Goal: Information Seeking & Learning: Check status

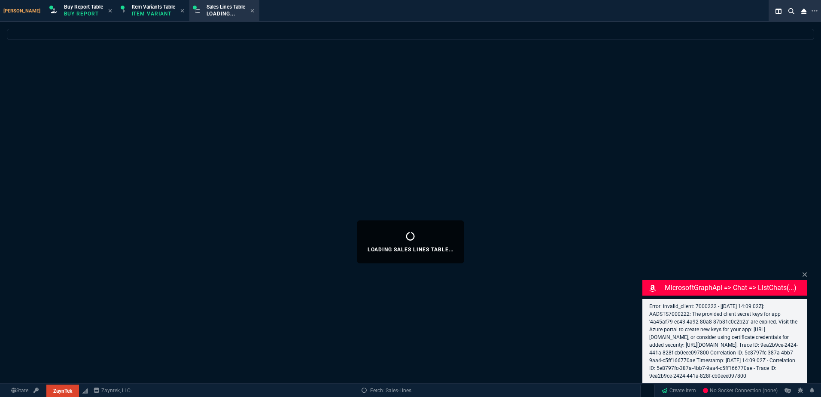
select select "1: BROV"
select select
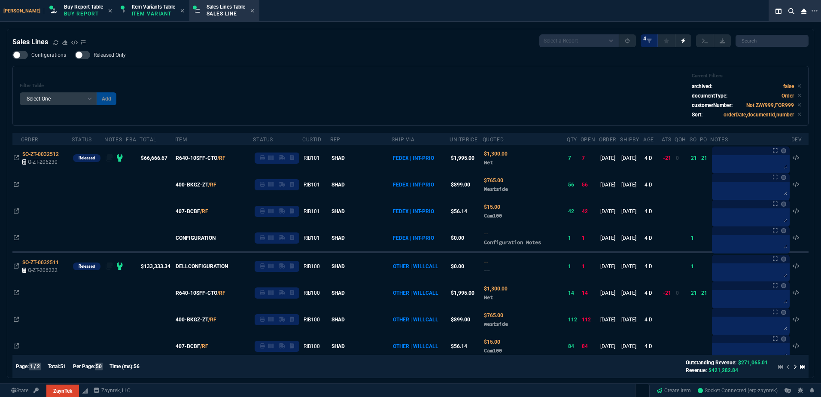
click at [313, 123] on div "Filter Table Select One Add Filter () Age () ATS () Cond (itemVariantCode) Cust…" at bounding box center [410, 96] width 796 height 60
click at [245, 81] on div "Filter Table Select One Add Filter () Age () ATS () Cond (itemVariantCode) Cust…" at bounding box center [411, 96] width 782 height 46
click at [58, 43] on icon at bounding box center [55, 42] width 5 height 5
click at [409, 95] on div "Filter Table Select One Add Filter () Age () ATS () Cond (itemVariantCode) Cust…" at bounding box center [411, 96] width 782 height 46
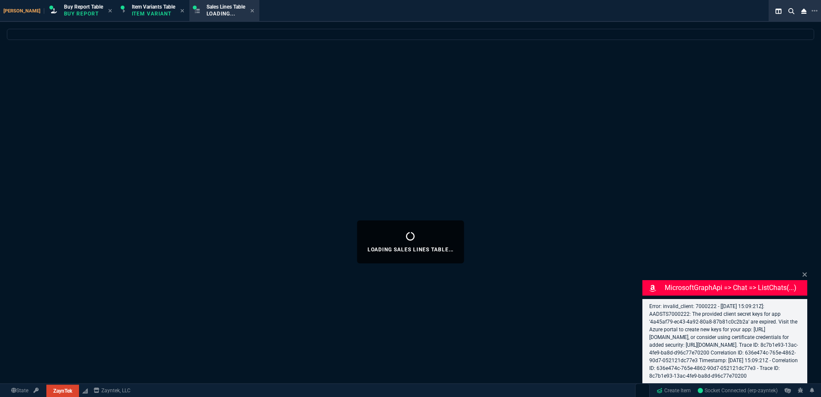
select select
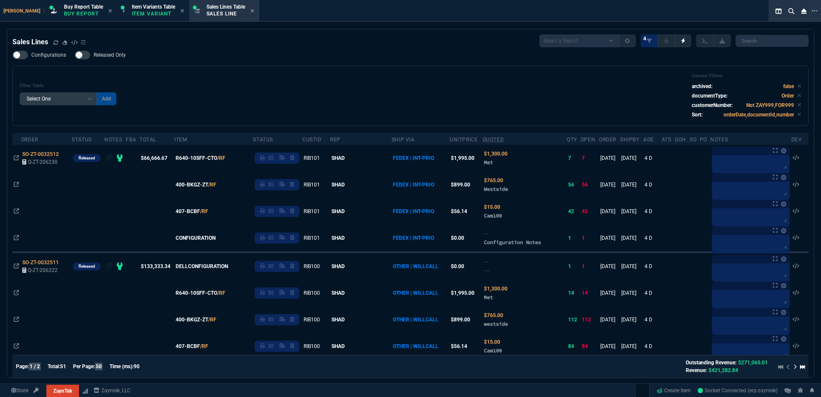
select select "1: BROV"
click at [330, 171] on td "RIB101" at bounding box center [316, 184] width 28 height 27
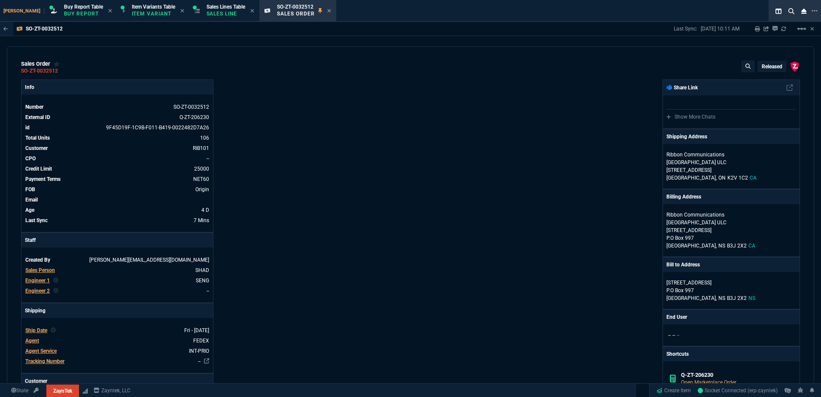
click at [445, 185] on div "ZaynTek, LLC 2609 Technology Dr Suite 200 Plano, TX 75074 Share Link Show More …" at bounding box center [606, 328] width 390 height 498
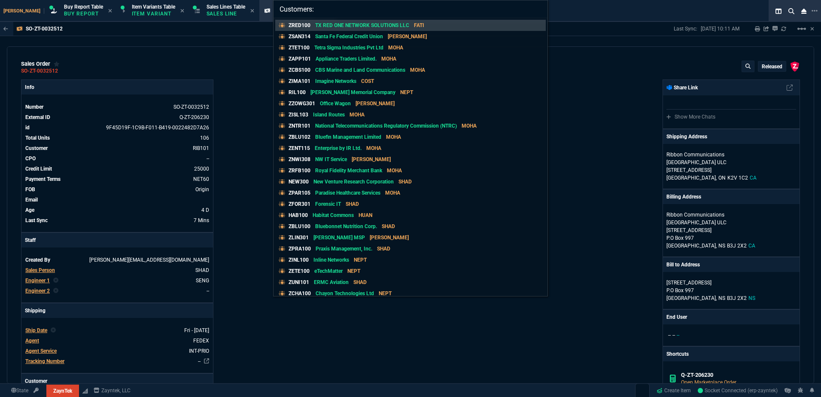
click at [356, 9] on input "Customers:" at bounding box center [411, 8] width 274 height 17
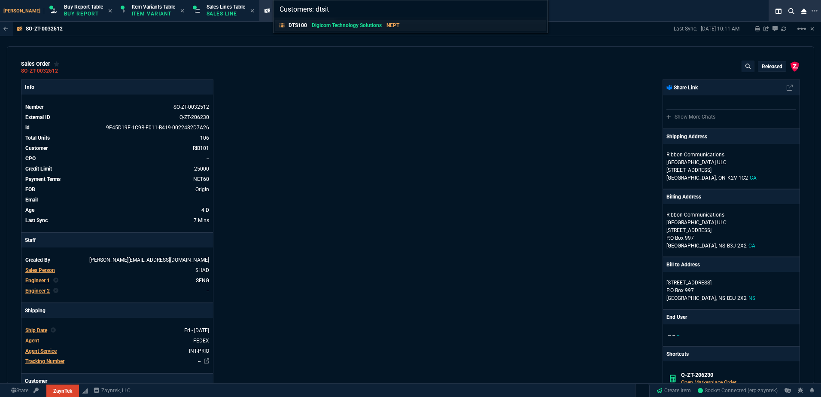
type input "Customers: dtsit"
click at [356, 27] on p "Digicom Technology Solutions" at bounding box center [347, 25] width 70 height 8
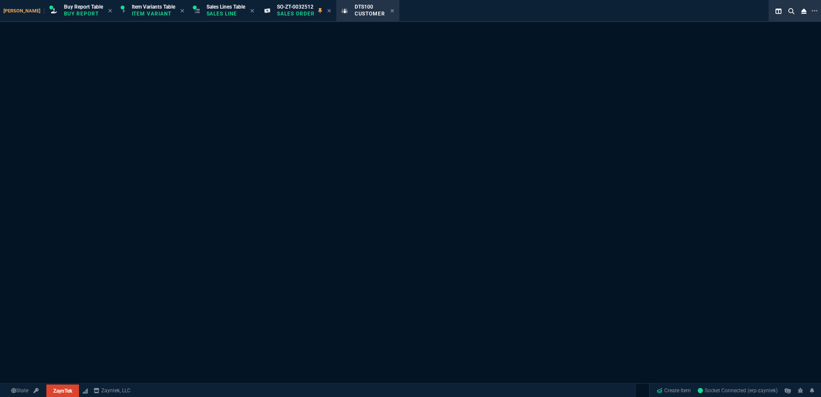
select select "1: quotes"
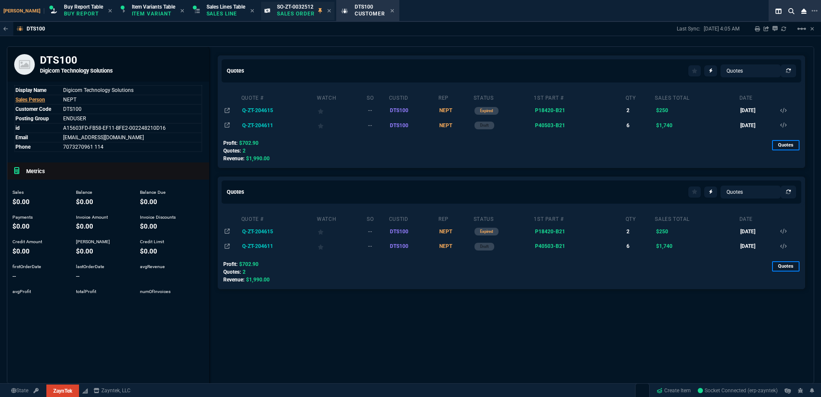
drag, startPoint x: 204, startPoint y: 10, endPoint x: 292, endPoint y: 12, distance: 88.1
click at [207, 10] on p "Sales Line" at bounding box center [226, 13] width 39 height 7
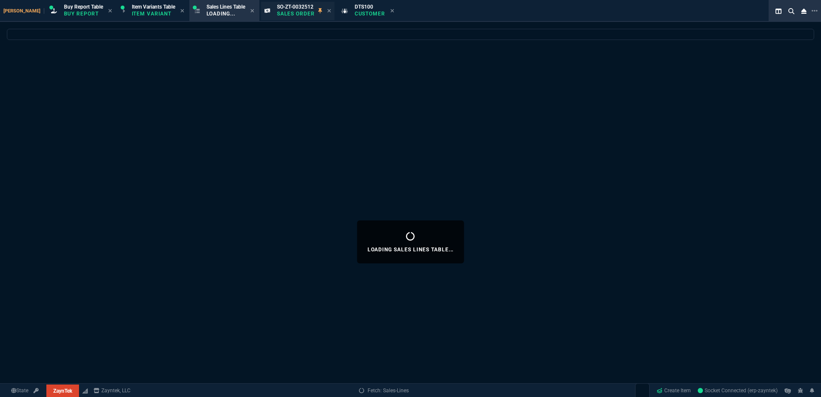
click at [316, 12] on div "SO-ZT-0032512 Sales Order" at bounding box center [297, 11] width 73 height 18
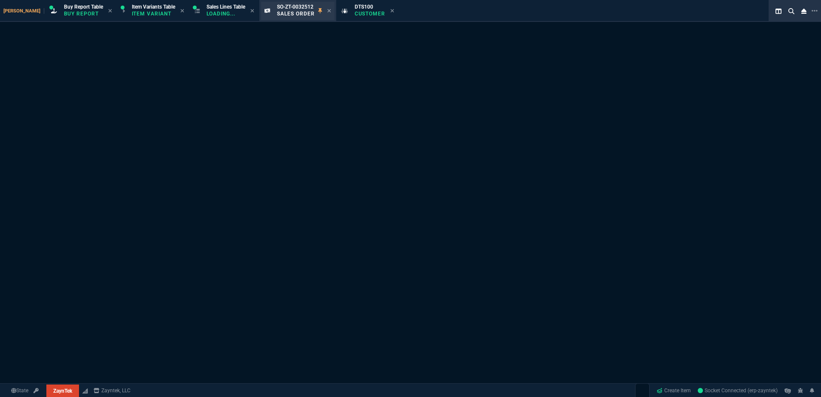
click at [315, 12] on div "SO-ZT-0032512 Sales Order" at bounding box center [297, 11] width 73 height 18
click at [327, 12] on icon at bounding box center [329, 10] width 4 height 5
click at [314, 12] on icon at bounding box center [316, 10] width 4 height 5
select select
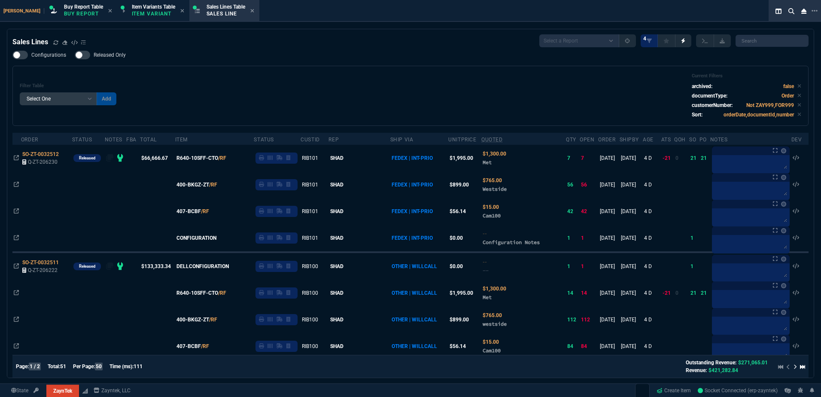
click at [285, 51] on div "Configurations Released Only Filter Table Select One Add Filter () Age () ATS (…" at bounding box center [410, 88] width 796 height 75
